Goal: Information Seeking & Learning: Check status

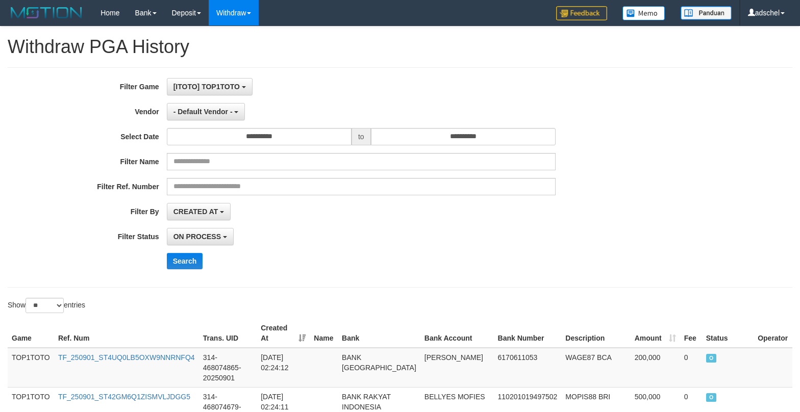
select select "*"
select select "**"
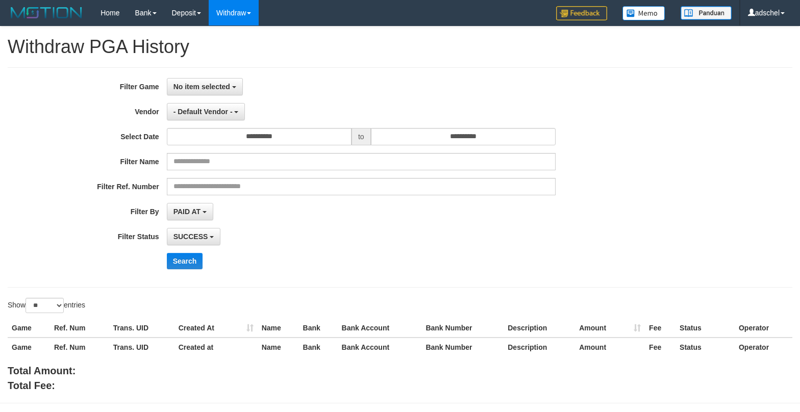
select select
select select "**"
drag, startPoint x: 0, startPoint y: 0, endPoint x: 217, endPoint y: 87, distance: 233.6
click at [217, 87] on span "No item selected" at bounding box center [201, 87] width 57 height 8
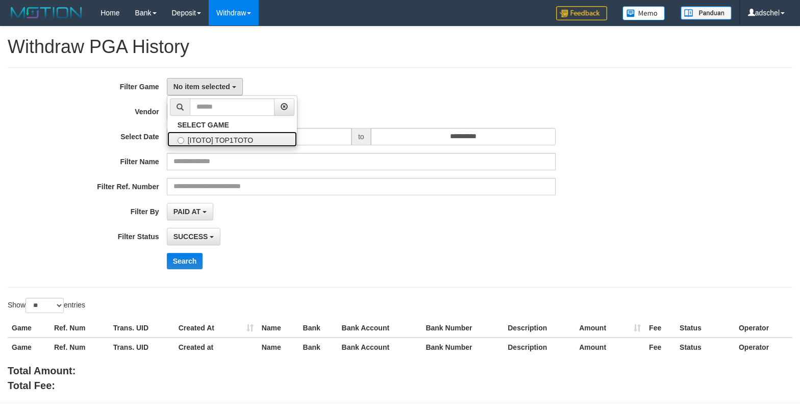
drag, startPoint x: 205, startPoint y: 139, endPoint x: 226, endPoint y: 132, distance: 22.1
click at [205, 139] on label "[ITOTO] TOP1TOTO" at bounding box center [232, 139] width 130 height 15
select select "***"
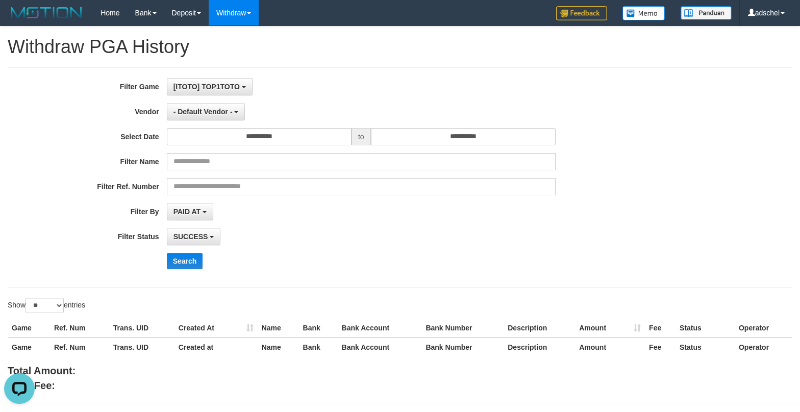
click at [376, 72] on div "**********" at bounding box center [400, 177] width 785 height 220
click at [209, 117] on button "- Default Vendor -" at bounding box center [206, 111] width 79 height 17
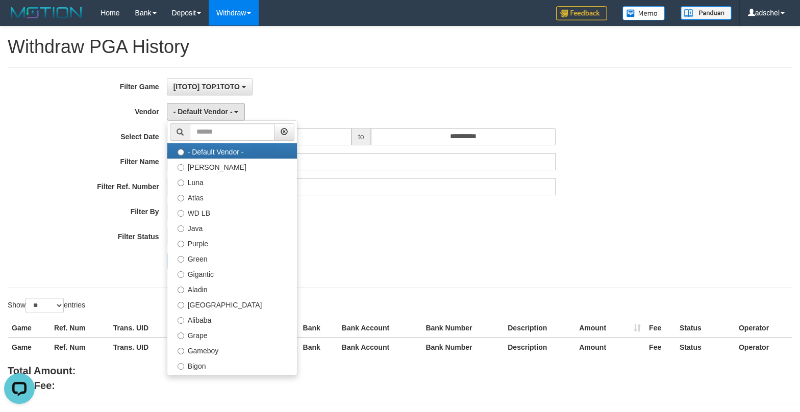
click at [371, 121] on div "**********" at bounding box center [333, 177] width 667 height 199
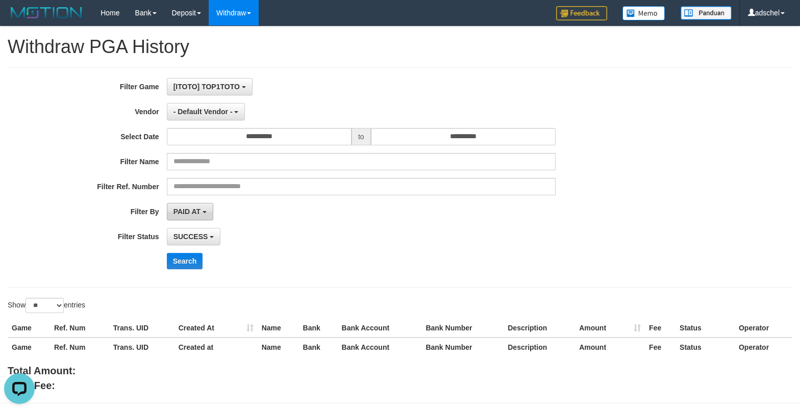
click at [192, 213] on span "PAID AT" at bounding box center [186, 212] width 27 height 8
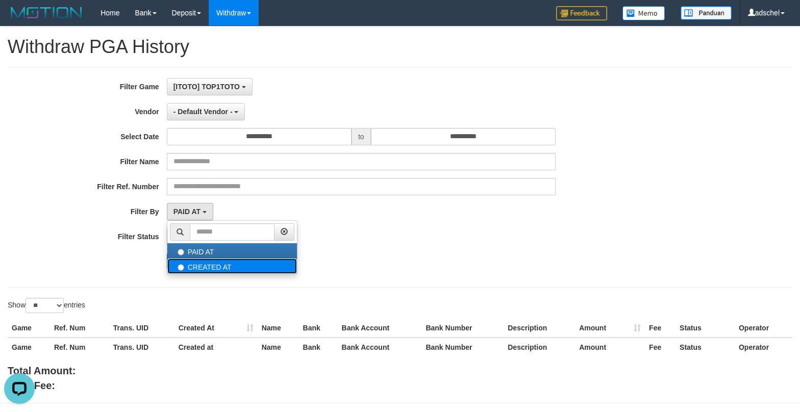
click at [205, 269] on label "CREATED AT" at bounding box center [232, 266] width 130 height 15
select select "*"
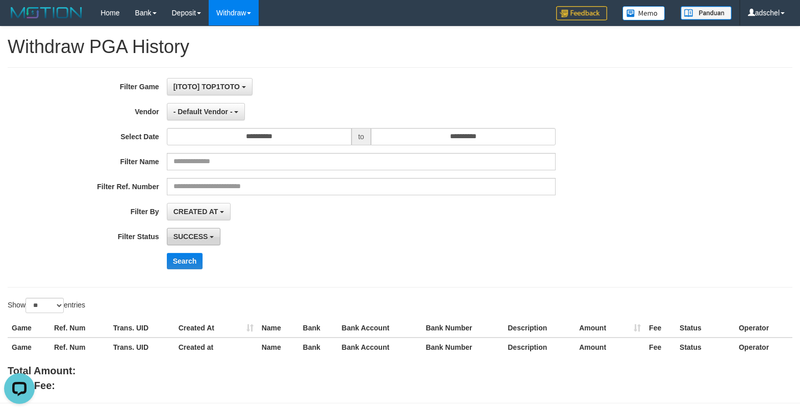
click at [187, 241] on button "SUCCESS" at bounding box center [194, 236] width 54 height 17
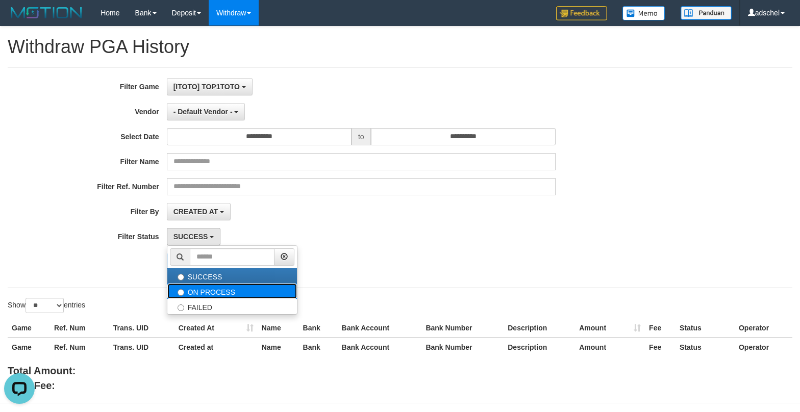
click at [198, 288] on label "ON PROCESS" at bounding box center [232, 291] width 130 height 15
select select "*"
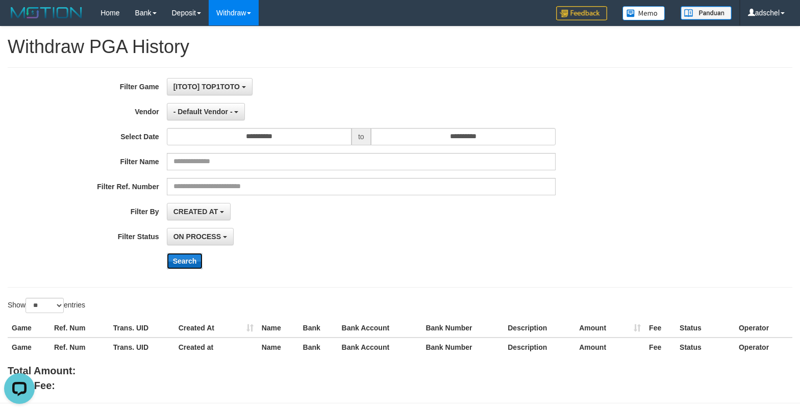
click at [176, 259] on button "Search" at bounding box center [185, 261] width 36 height 16
click at [167, 253] on button "Search" at bounding box center [185, 261] width 36 height 16
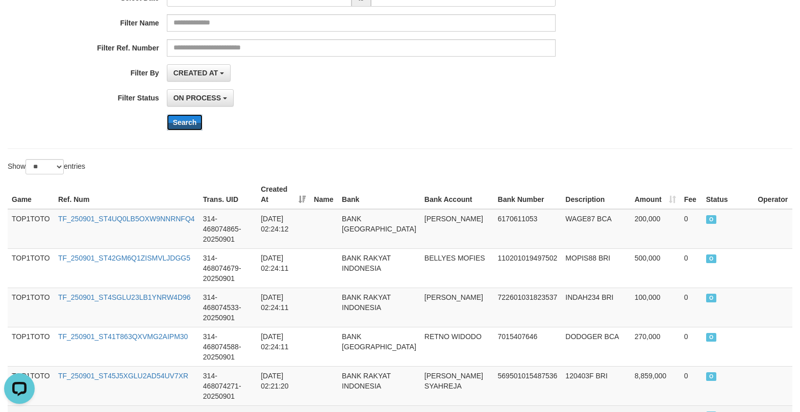
scroll to position [153, 0]
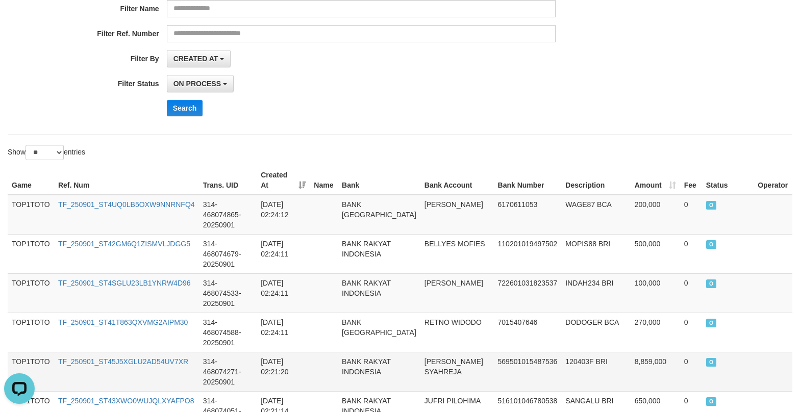
click at [136, 352] on td "TF_250901_ST45J5XGLU2AD54UV7XR" at bounding box center [126, 371] width 145 height 39
drag, startPoint x: 136, startPoint y: 303, endPoint x: 335, endPoint y: 127, distance: 265.0
click at [136, 352] on td "TF_250901_ST45J5XGLU2AD54UV7XR" at bounding box center [126, 371] width 145 height 39
copy link "TF_250901_ST45J5XGLU2AD54UV7XR"
click at [24, 394] on div "Open LiveChat chat widget" at bounding box center [19, 388] width 17 height 17
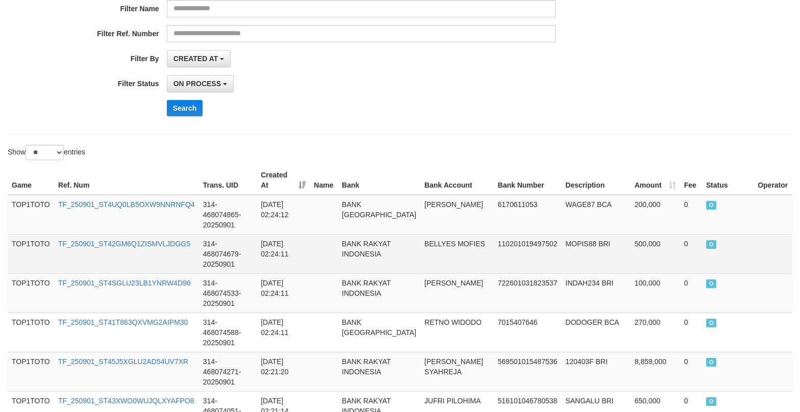
click at [253, 234] on td "314-468074679-20250901" at bounding box center [228, 253] width 58 height 39
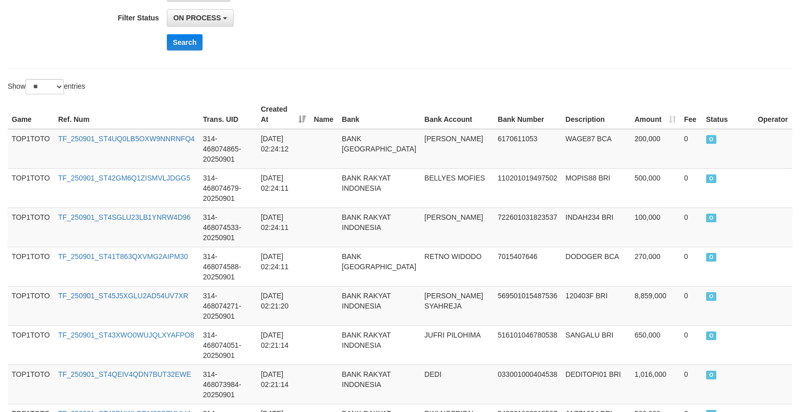
scroll to position [306, 0]
